Goal: Transaction & Acquisition: Book appointment/travel/reservation

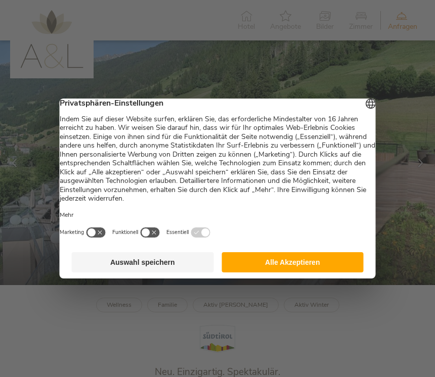
click at [303, 268] on button "Alle Akzeptieren" at bounding box center [292, 262] width 142 height 20
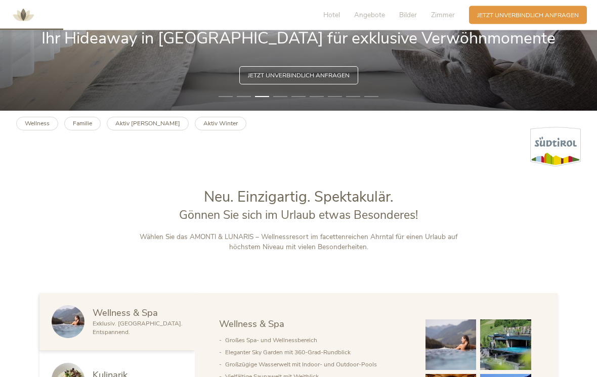
scroll to position [267, 0]
click at [434, 17] on span "Jetzt unverbindlich anfragen" at bounding box center [528, 15] width 102 height 9
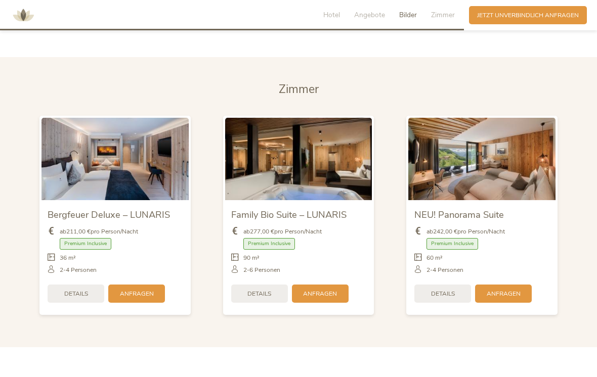
scroll to position [1958, 0]
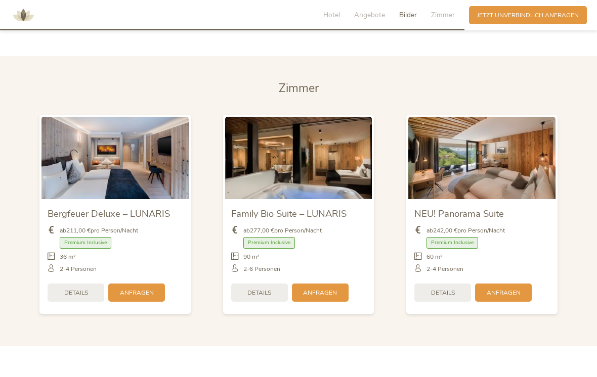
click at [434, 10] on span "Zimmer" at bounding box center [443, 15] width 24 height 10
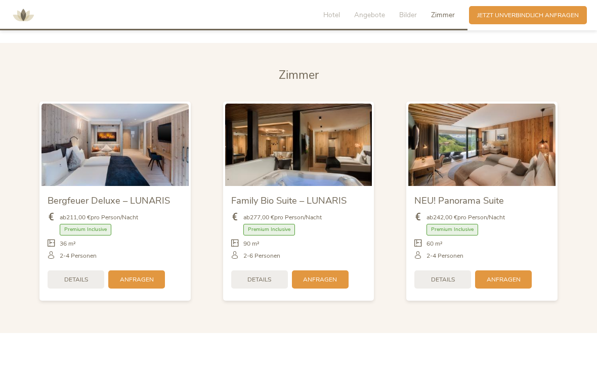
click at [412, 10] on span "Bilder" at bounding box center [408, 15] width 18 height 10
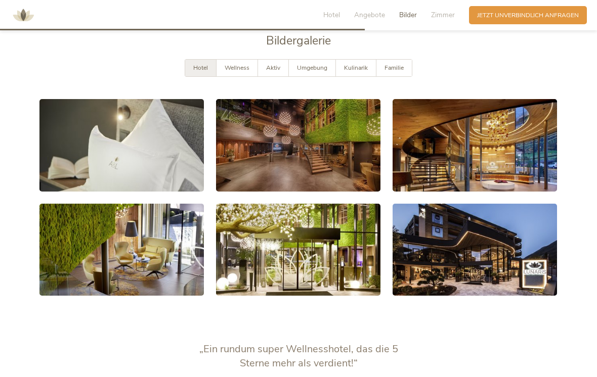
scroll to position [1529, 0]
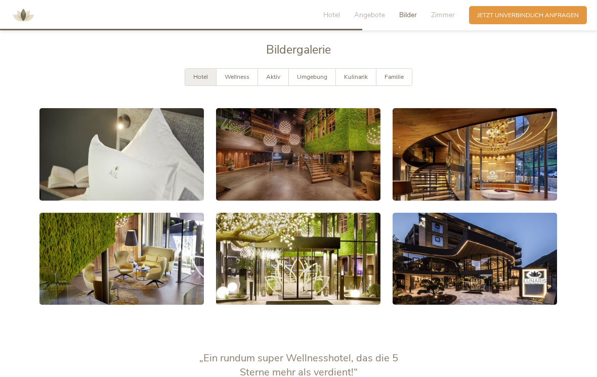
click at [434, 7] on div "Hotel Angebote Bilder Zimmer" at bounding box center [391, 15] width 156 height 18
click at [434, 14] on span "Zimmer" at bounding box center [443, 15] width 24 height 10
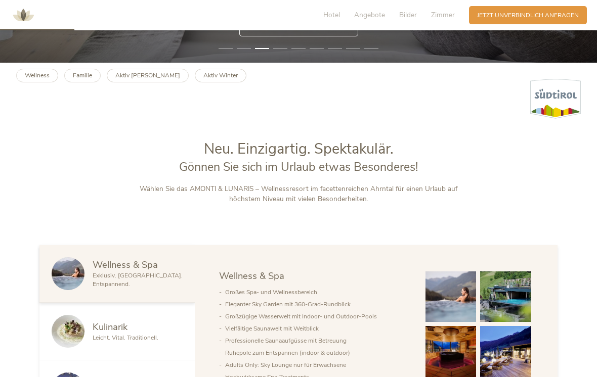
scroll to position [311, 0]
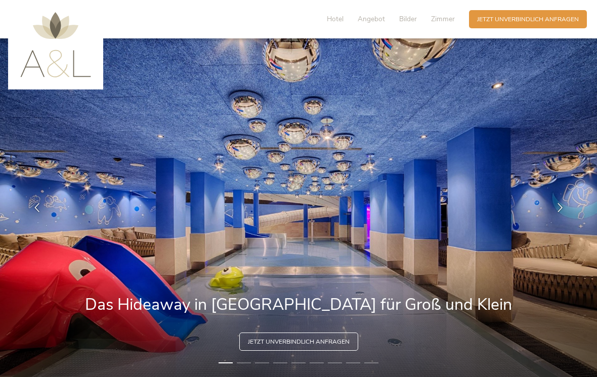
click at [450, 17] on span "Zimmer" at bounding box center [443, 19] width 24 height 10
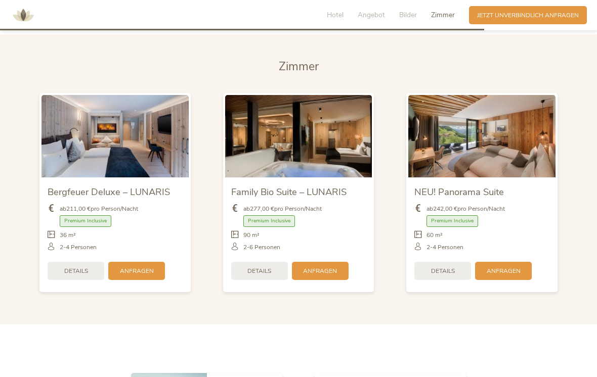
scroll to position [1992, 0]
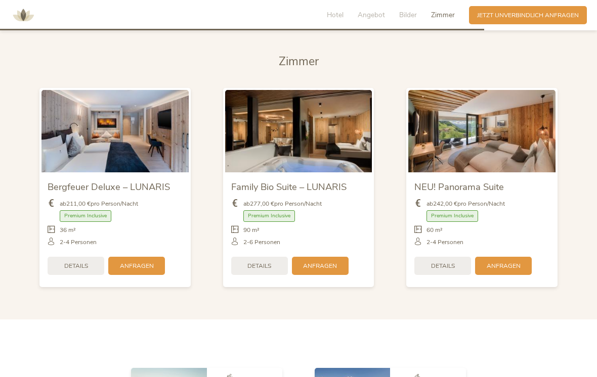
click at [80, 262] on span "Details" at bounding box center [76, 266] width 24 height 9
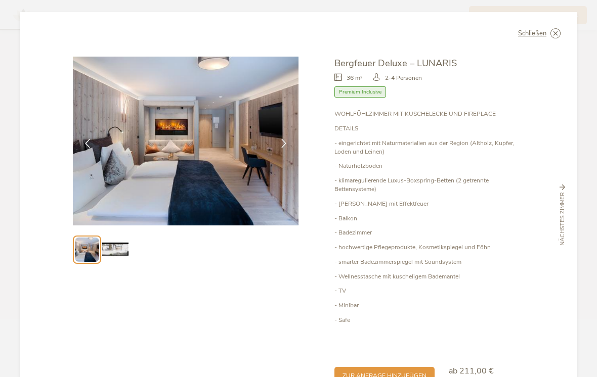
click at [121, 255] on img at bounding box center [115, 250] width 26 height 26
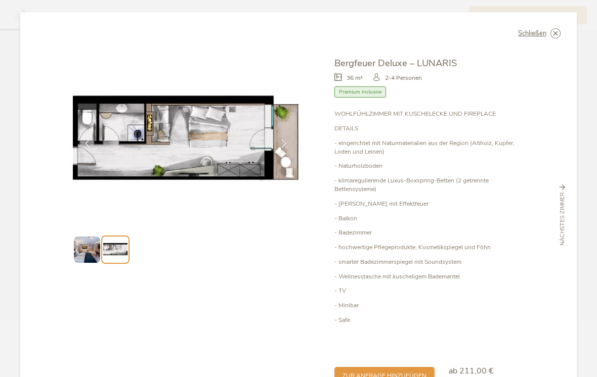
click at [90, 250] on img at bounding box center [87, 250] width 26 height 26
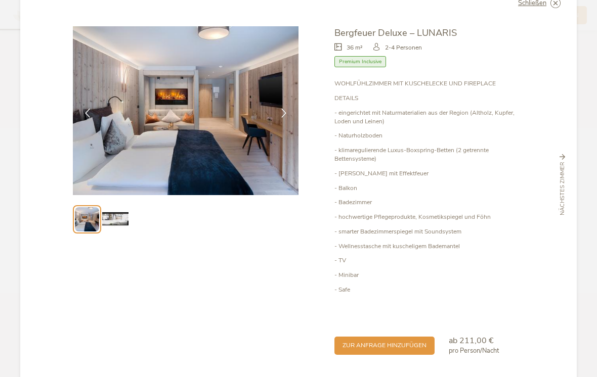
scroll to position [29, 0]
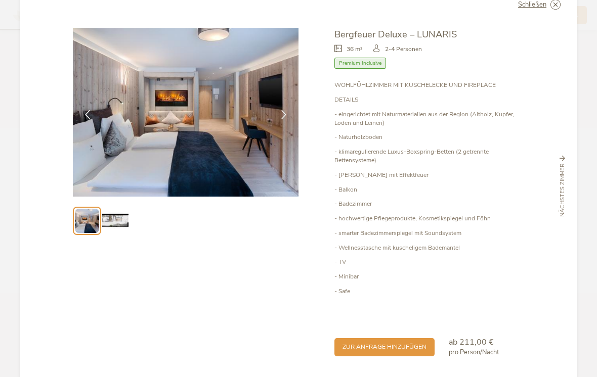
click at [281, 119] on icon at bounding box center [283, 114] width 9 height 9
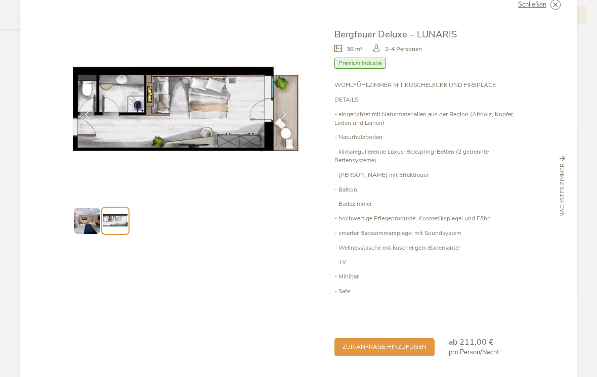
click at [283, 119] on icon at bounding box center [283, 114] width 9 height 9
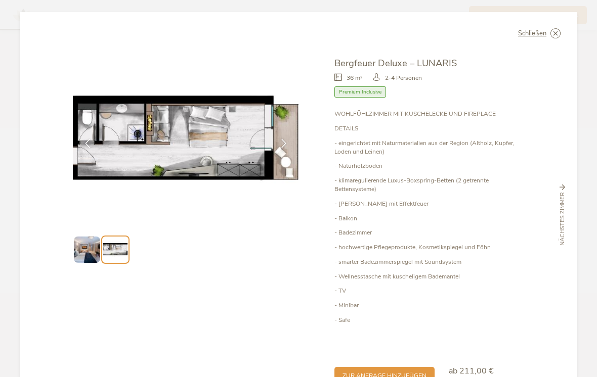
scroll to position [0, 0]
click at [566, 33] on div "Schließen Bergfeuer Deluxe – LUNARIS 36 m² Premium Inclusive" at bounding box center [298, 215] width 556 height 407
click at [0, 0] on icon at bounding box center [0, 0] width 0 height 0
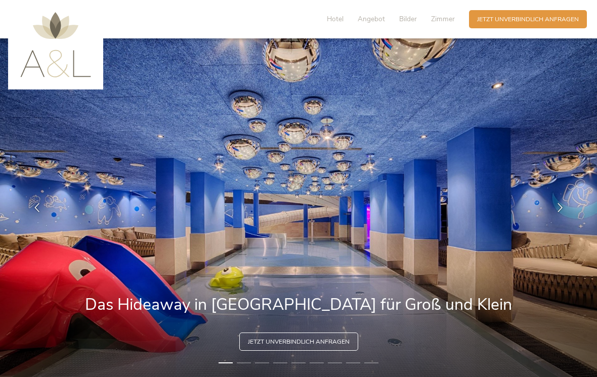
click at [340, 18] on span "Hotel" at bounding box center [335, 19] width 17 height 10
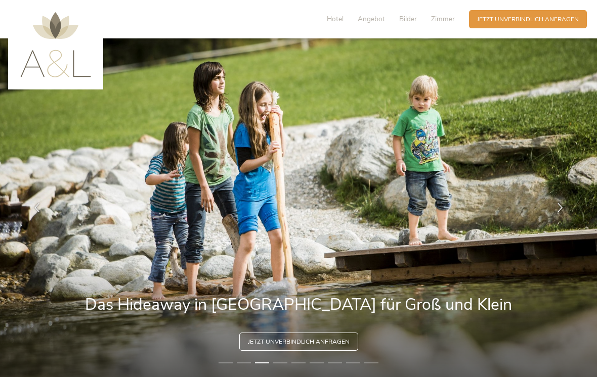
click at [343, 22] on span "Hotel" at bounding box center [335, 19] width 17 height 10
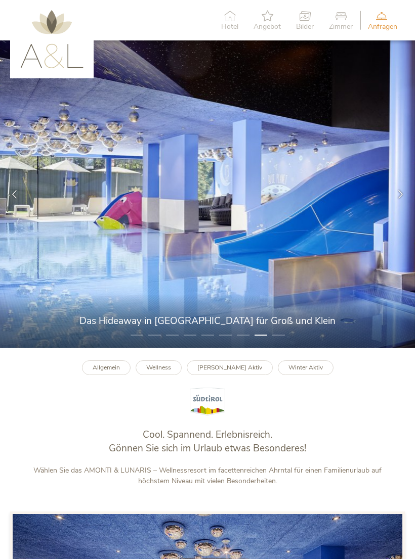
click at [400, 199] on icon at bounding box center [400, 194] width 9 height 9
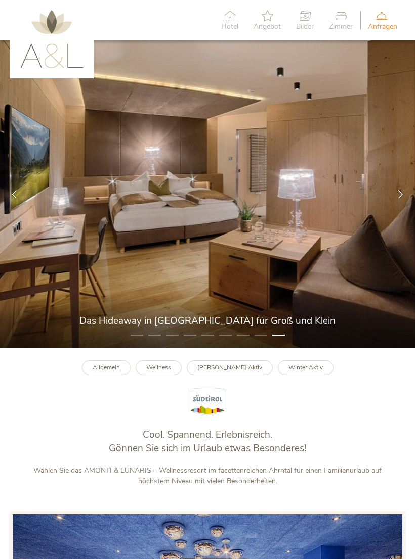
click at [401, 199] on icon at bounding box center [400, 194] width 9 height 9
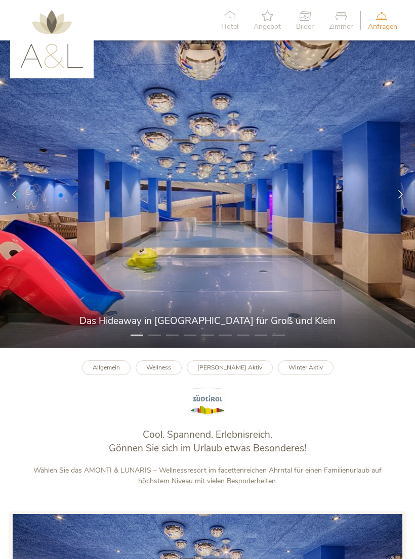
click at [395, 203] on div at bounding box center [400, 194] width 29 height 29
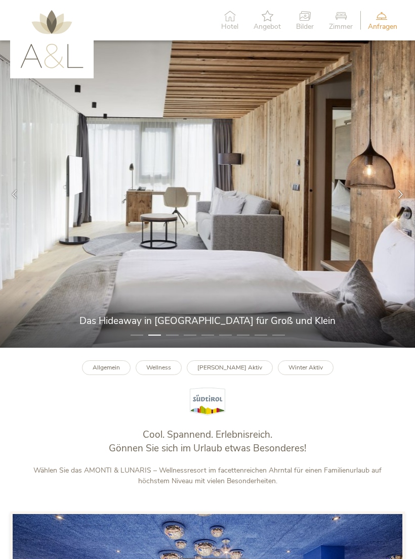
click at [401, 199] on icon at bounding box center [400, 194] width 9 height 9
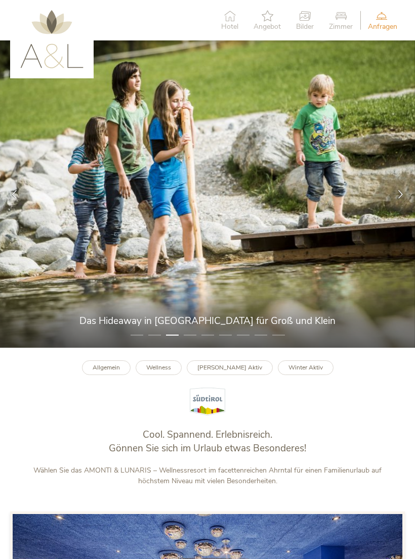
click at [400, 202] on div at bounding box center [400, 194] width 29 height 29
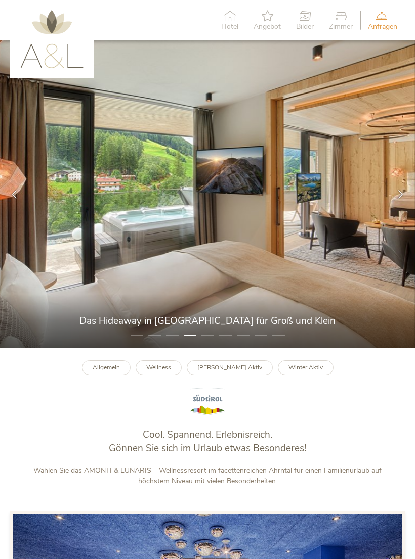
click at [395, 203] on div at bounding box center [400, 194] width 29 height 29
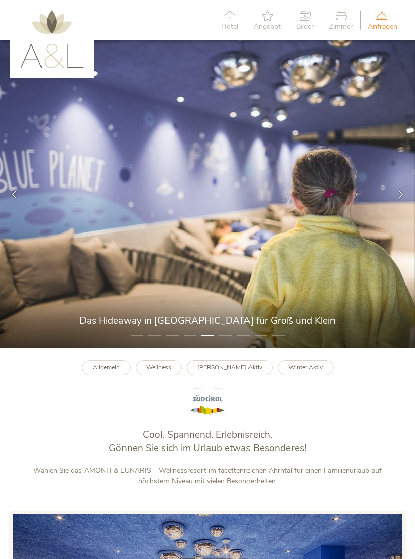
click at [398, 199] on icon at bounding box center [400, 194] width 9 height 9
click at [399, 199] on icon at bounding box center [400, 194] width 9 height 9
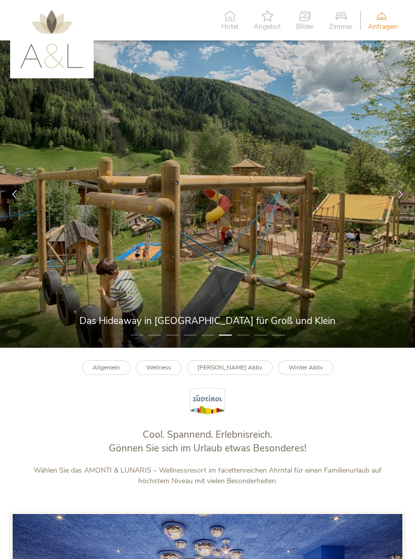
click at [401, 198] on icon at bounding box center [400, 194] width 9 height 9
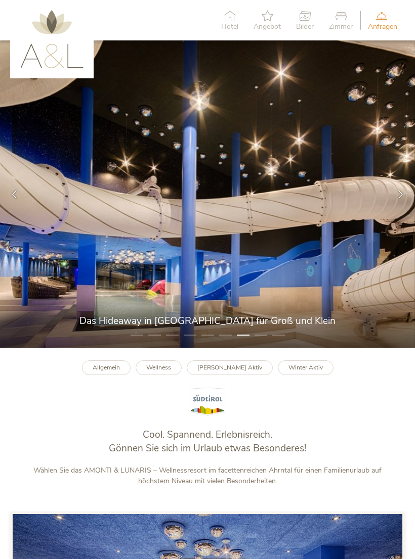
click at [399, 197] on icon at bounding box center [400, 194] width 9 height 9
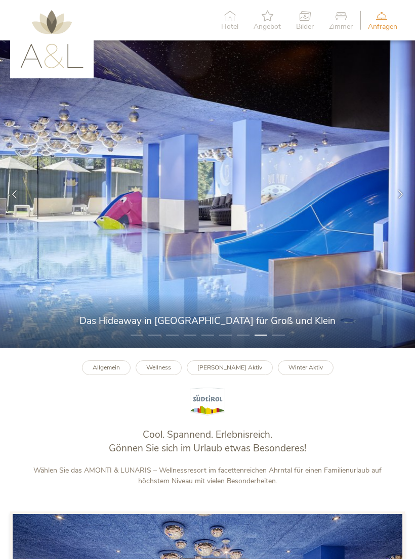
click at [404, 198] on icon at bounding box center [400, 194] width 9 height 9
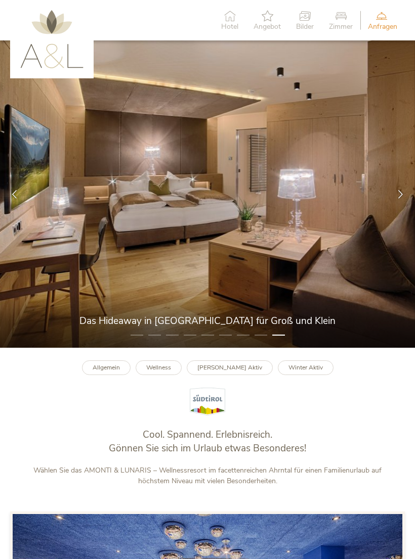
click at [398, 198] on icon at bounding box center [400, 194] width 9 height 9
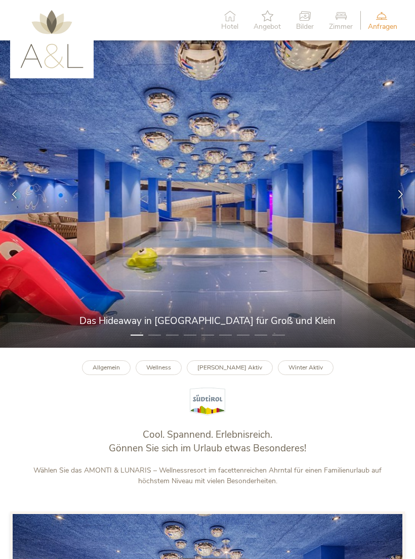
click at [400, 198] on icon at bounding box center [400, 194] width 9 height 9
